Goal: Transaction & Acquisition: Purchase product/service

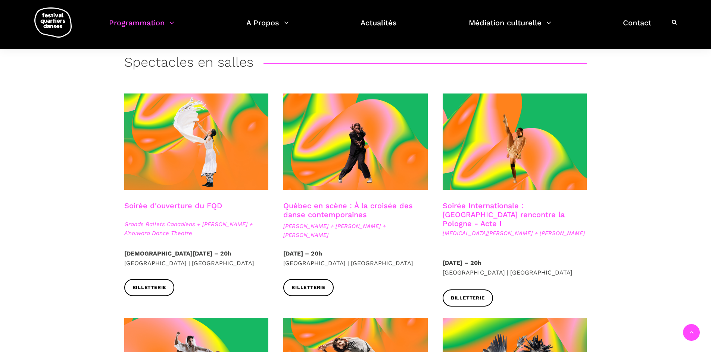
scroll to position [194, 0]
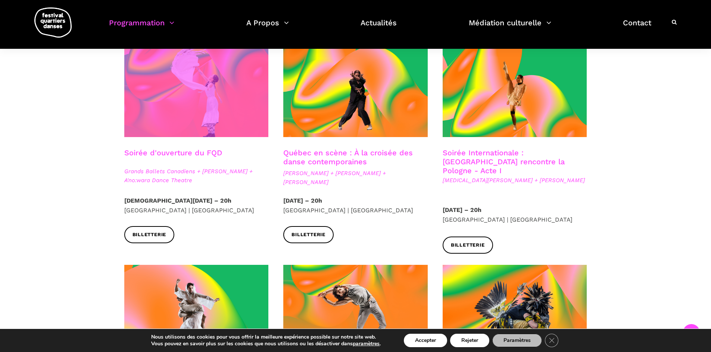
click at [191, 137] on span at bounding box center [196, 89] width 144 height 97
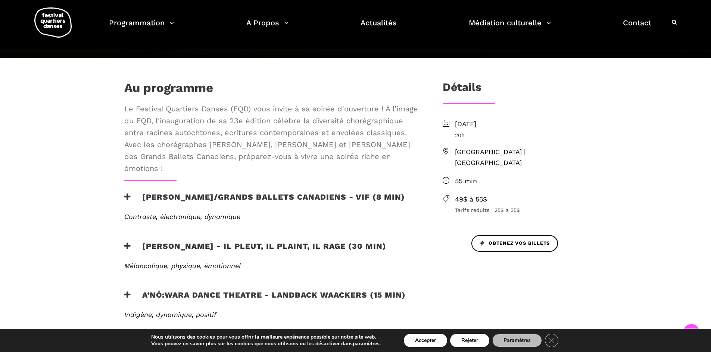
scroll to position [191, 0]
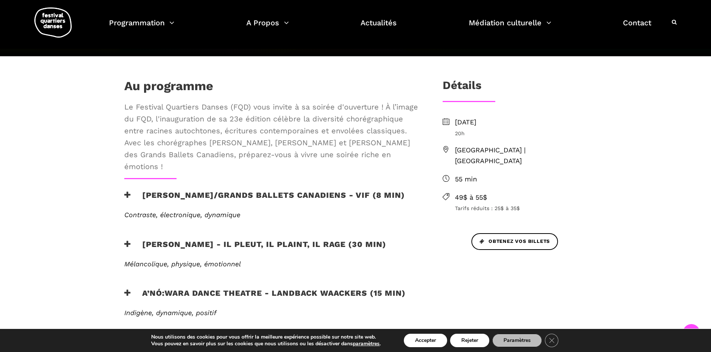
click at [706, 88] on html "J’achète mes billets Faire un don Abonnez-vous à notre infolettre EN Soirée d’o…" at bounding box center [355, 275] width 711 height 932
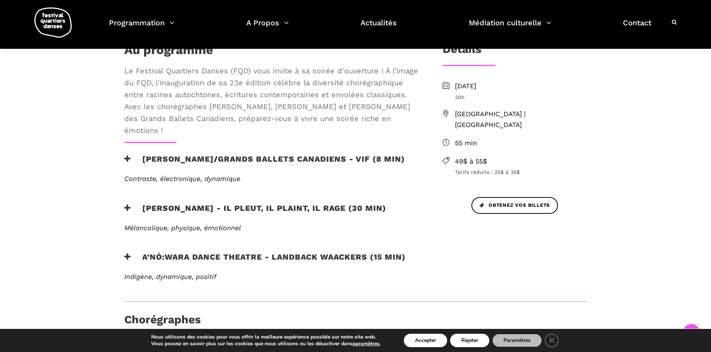
scroll to position [226, 0]
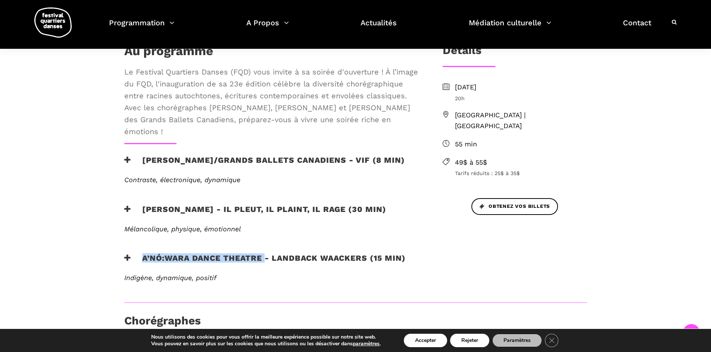
drag, startPoint x: 263, startPoint y: 258, endPoint x: 143, endPoint y: 257, distance: 120.1
click at [143, 257] on h3 "A’nó:wara Dance Theatre - Landback Waackers (15 min)" at bounding box center [264, 263] width 281 height 19
copy h3 "A’nó:wara Dance Theatre"
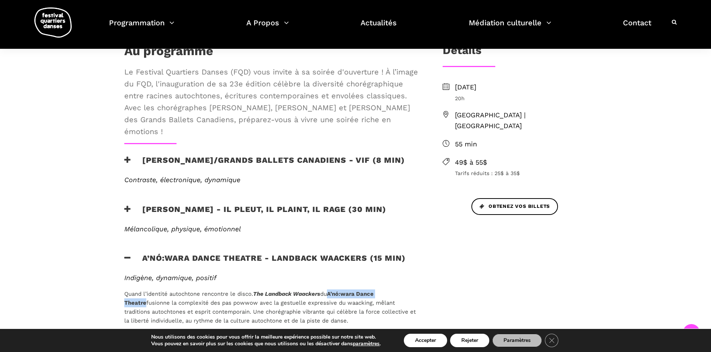
copy b "A’nó:wara Dance Theatre"
drag, startPoint x: 333, startPoint y: 295, endPoint x: 404, endPoint y: 292, distance: 70.2
click at [404, 292] on p "Quand l’identité autochtone rencontre le disco. The Landback Waackers du A’nó:w…" at bounding box center [271, 308] width 294 height 36
